Goal: Book appointment/travel/reservation

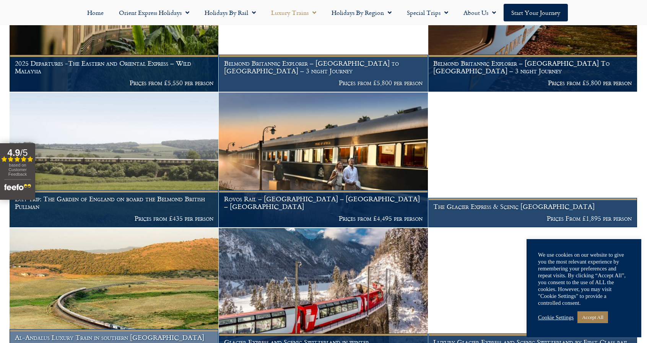
scroll to position [668, 0]
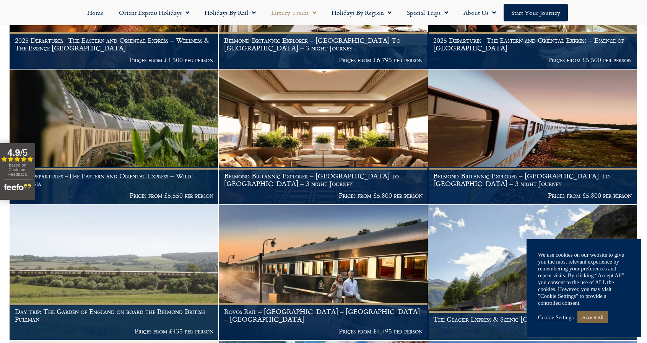
click at [593, 322] on link "Accept All" at bounding box center [592, 318] width 31 height 12
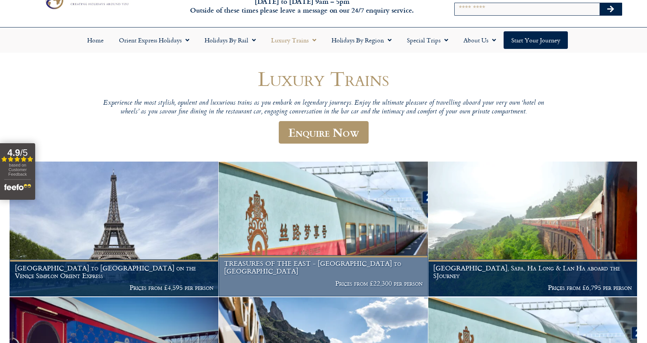
scroll to position [0, 0]
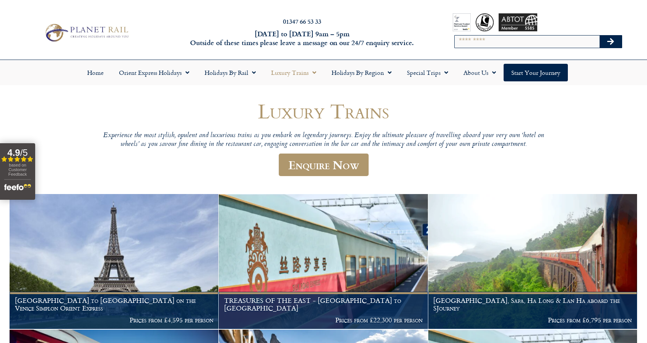
click at [289, 161] on link "Enquire Now" at bounding box center [324, 165] width 90 height 23
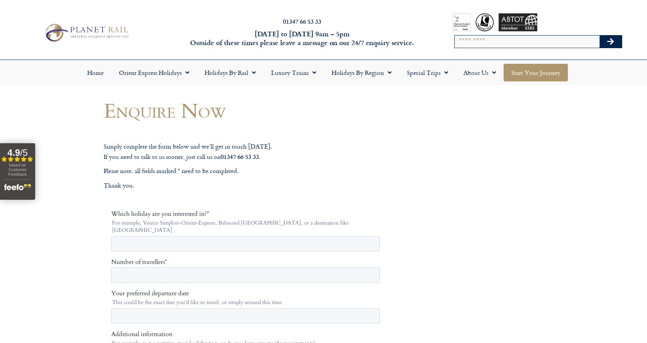
click at [536, 68] on link "Start your Journey" at bounding box center [535, 73] width 64 height 18
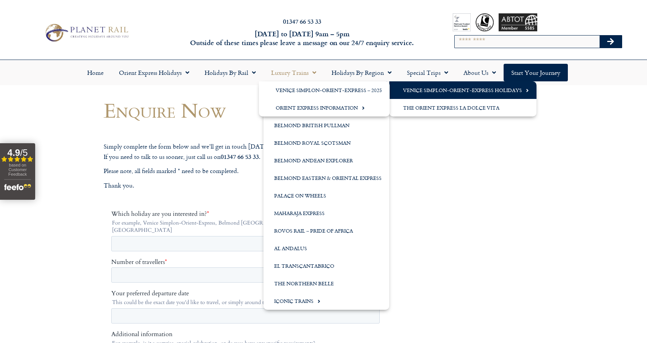
click at [468, 95] on link "Venice Simplon-Orient-Express Holidays" at bounding box center [462, 90] width 147 height 18
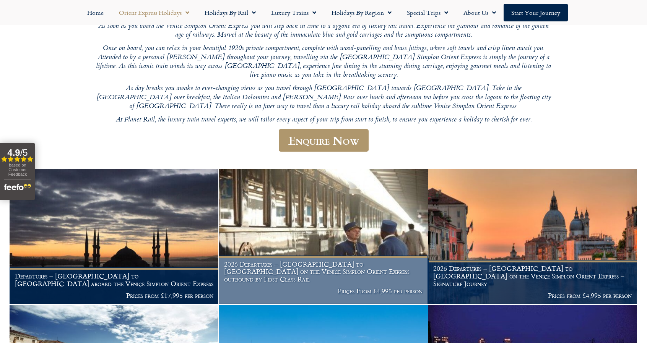
scroll to position [268, 0]
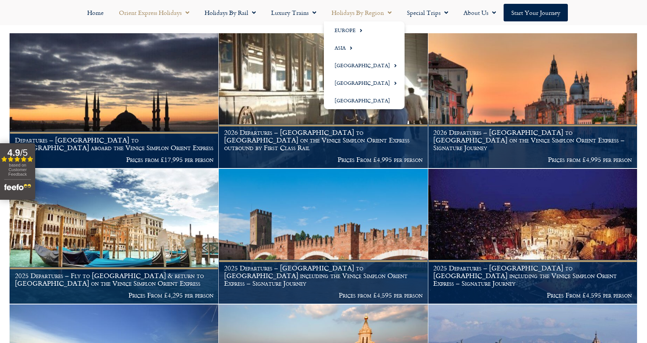
drag, startPoint x: 341, startPoint y: 17, endPoint x: 71, endPoint y: 6, distance: 270.2
click at [71, 6] on nav "Home Orient Express Holidays Venice Simplon-Orient-Express – 2025 Venice Simplo…" at bounding box center [323, 13] width 639 height 18
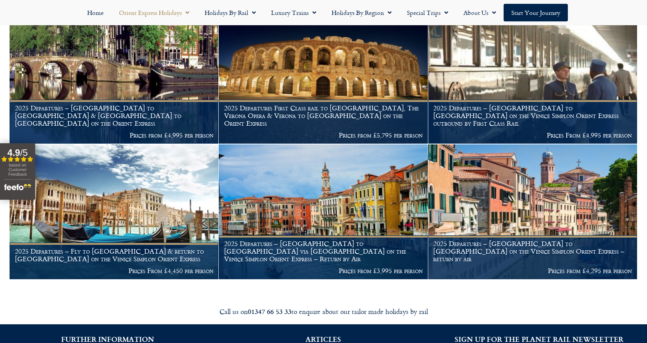
scroll to position [1109, 0]
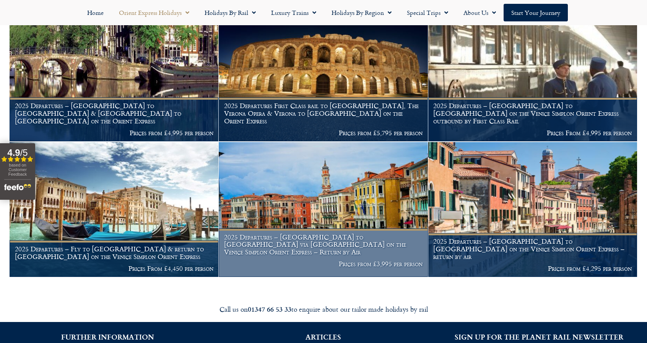
click at [287, 191] on img at bounding box center [323, 209] width 209 height 135
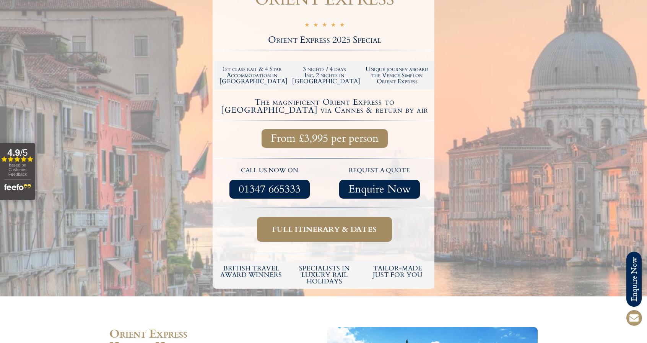
scroll to position [229, 0]
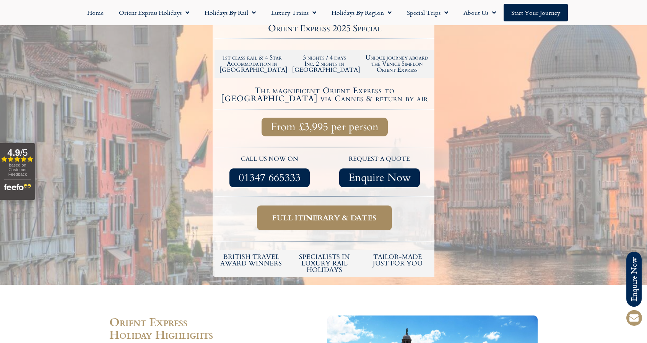
click at [345, 208] on link "Full itinerary & dates" at bounding box center [324, 218] width 135 height 25
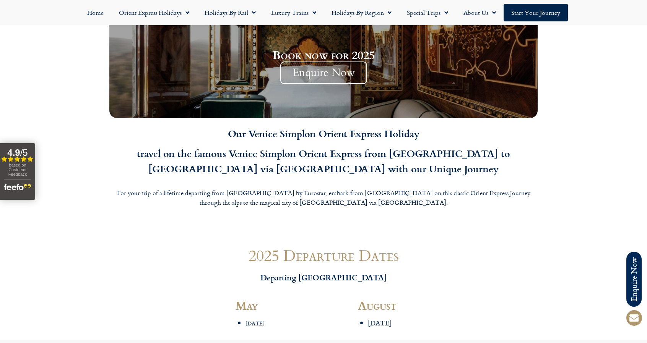
scroll to position [836, 0]
